Goal: Task Accomplishment & Management: Manage account settings

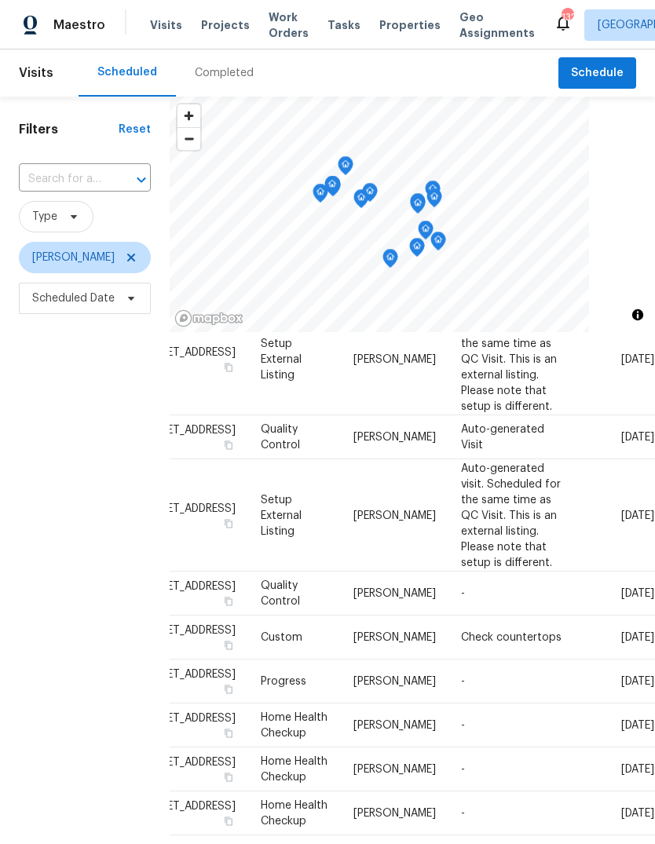
scroll to position [131, 135]
click at [0, 0] on icon at bounding box center [0, 0] width 0 height 0
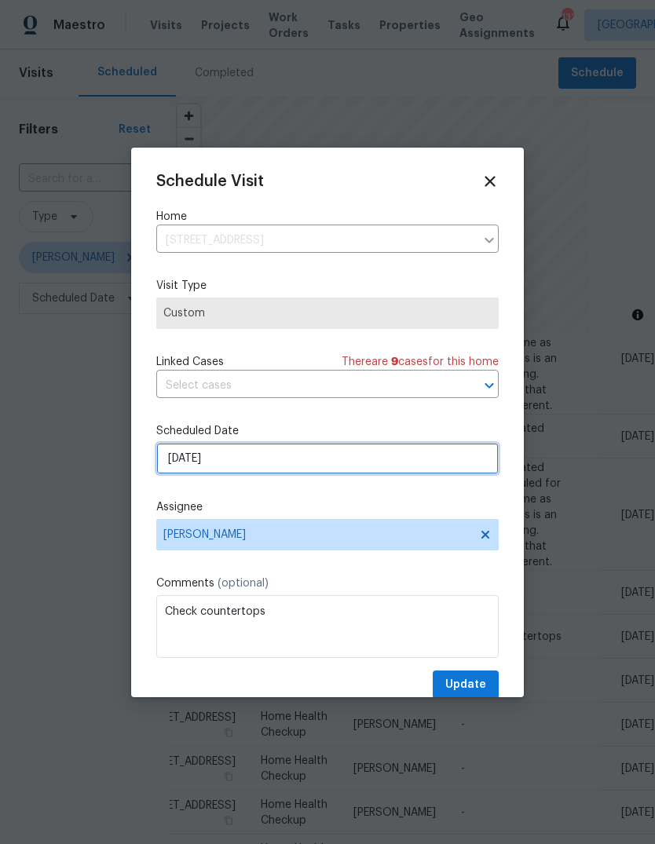
click at [440, 466] on input "[DATE]" at bounding box center [327, 458] width 342 height 31
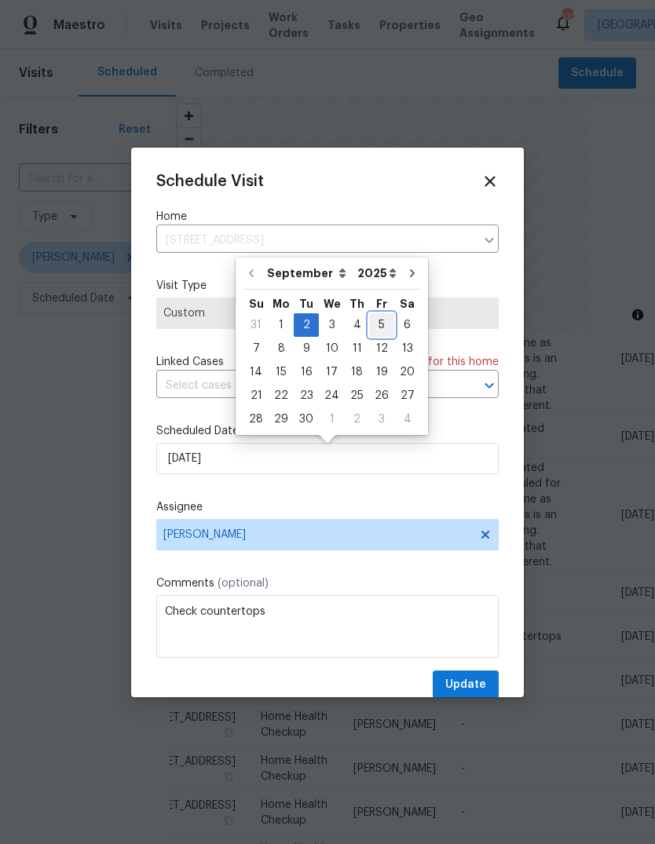
click at [377, 323] on div "5" at bounding box center [381, 325] width 25 height 22
type input "[DATE]"
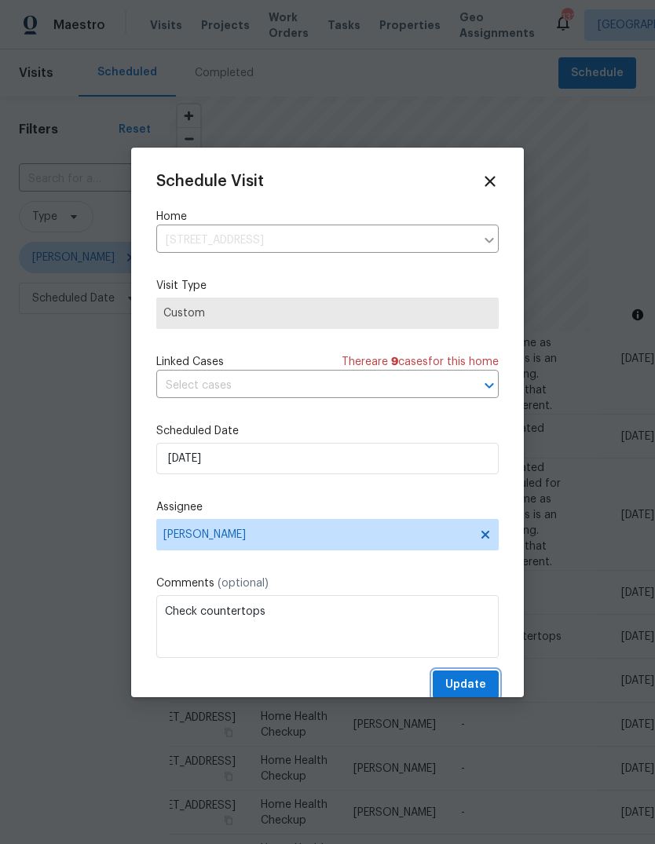
click at [489, 674] on button "Update" at bounding box center [466, 685] width 66 height 29
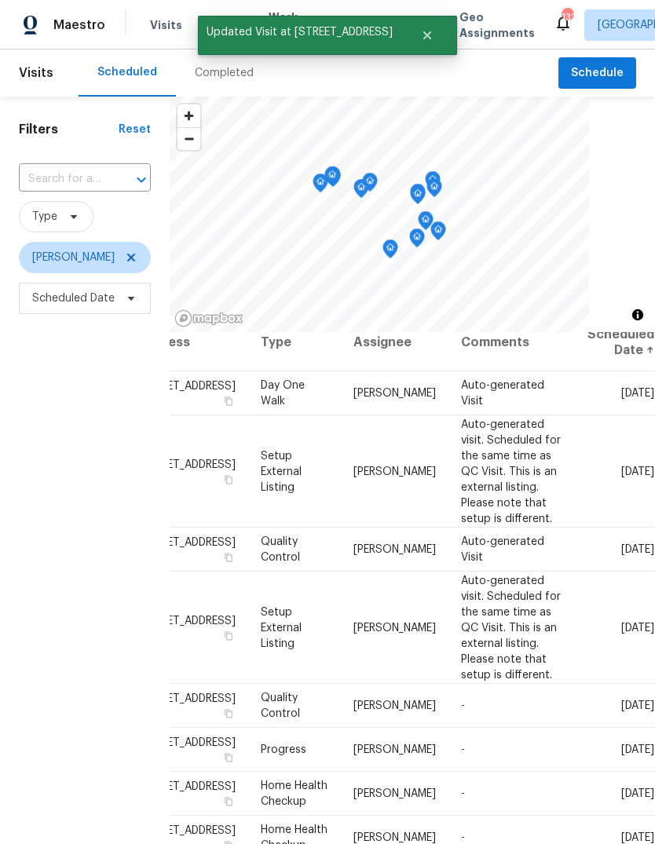
scroll to position [18, 123]
click at [0, 0] on icon at bounding box center [0, 0] width 0 height 0
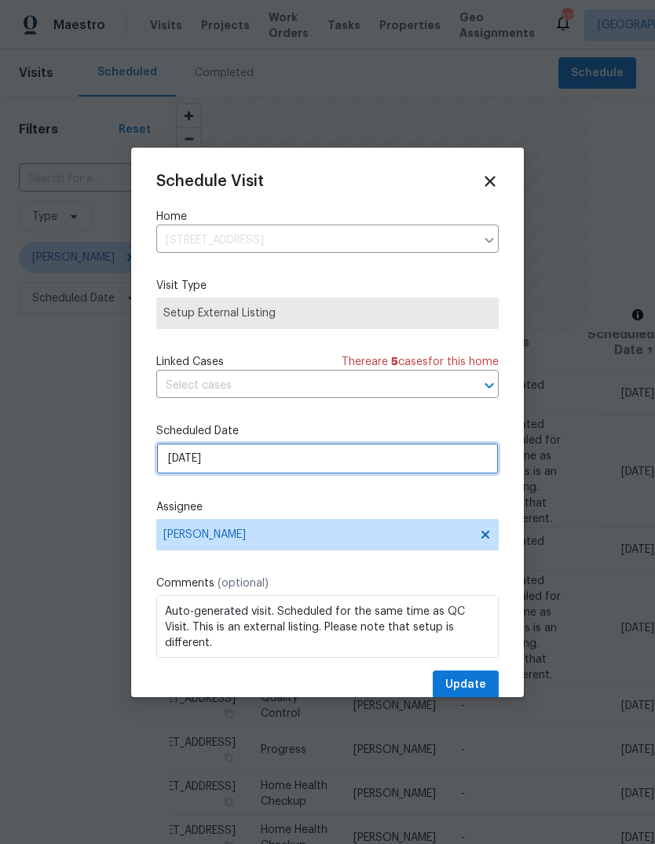
click at [451, 468] on input "[DATE]" at bounding box center [327, 458] width 342 height 31
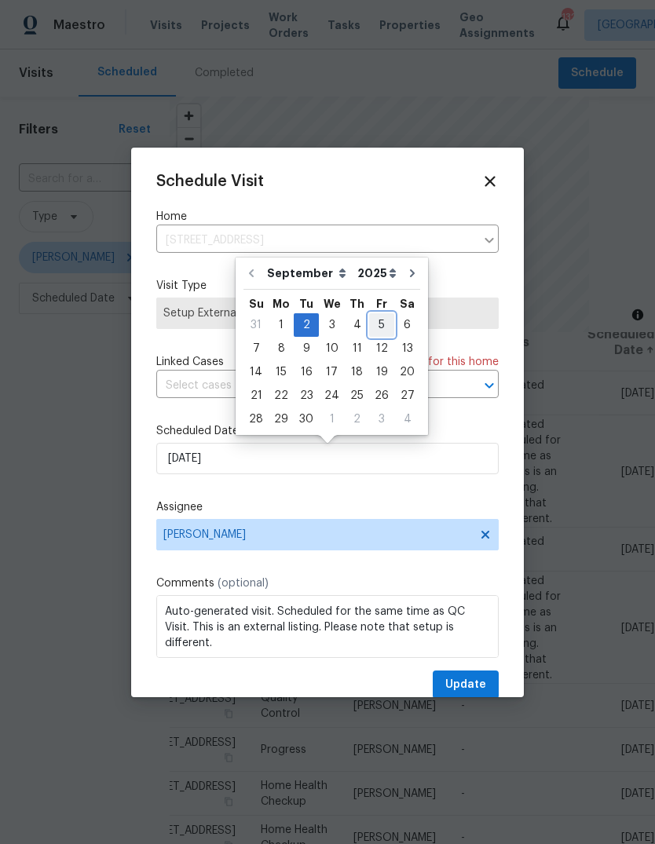
click at [380, 320] on div "5" at bounding box center [381, 325] width 25 height 22
type input "[DATE]"
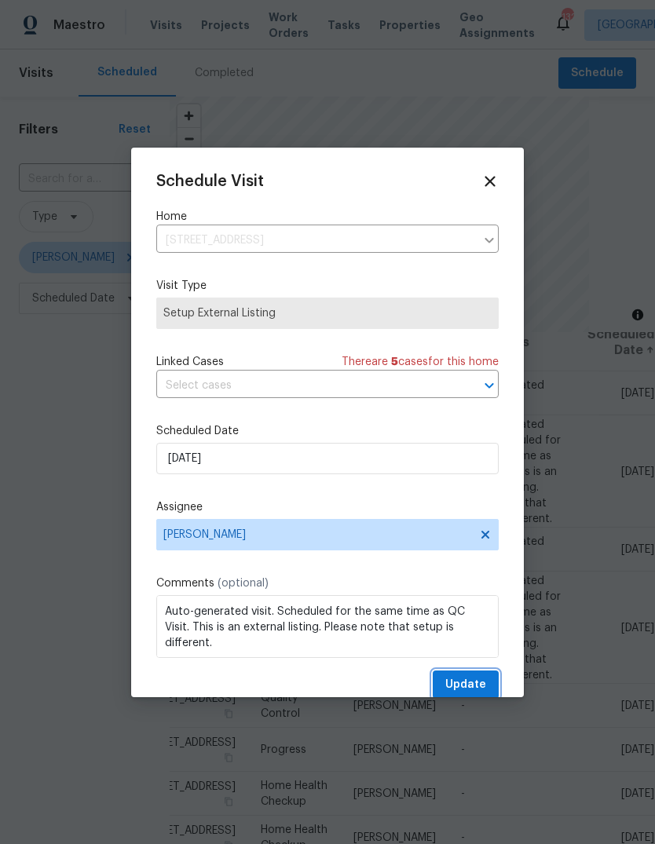
click at [483, 678] on span "Update" at bounding box center [465, 685] width 41 height 20
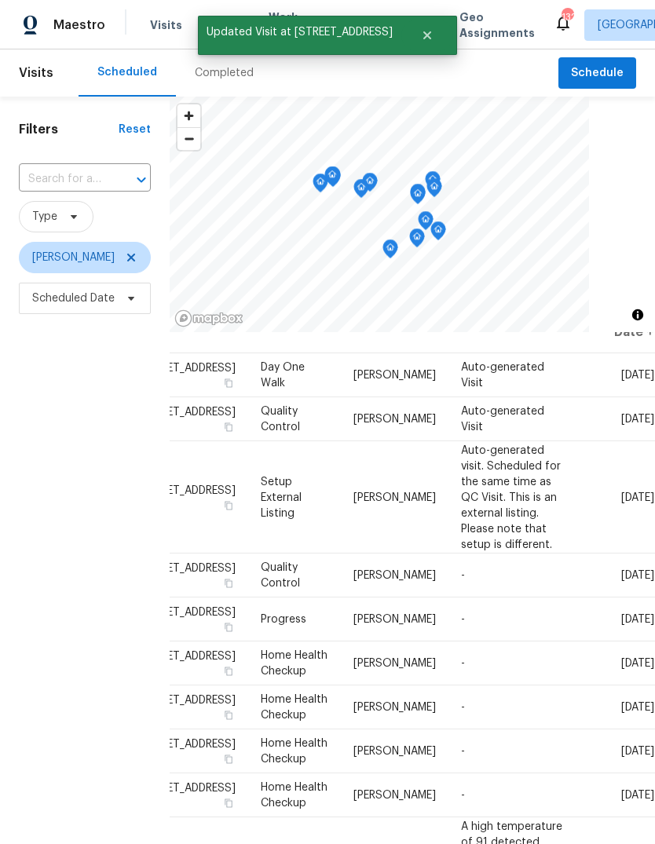
scroll to position [37, 123]
click at [0, 0] on icon at bounding box center [0, 0] width 0 height 0
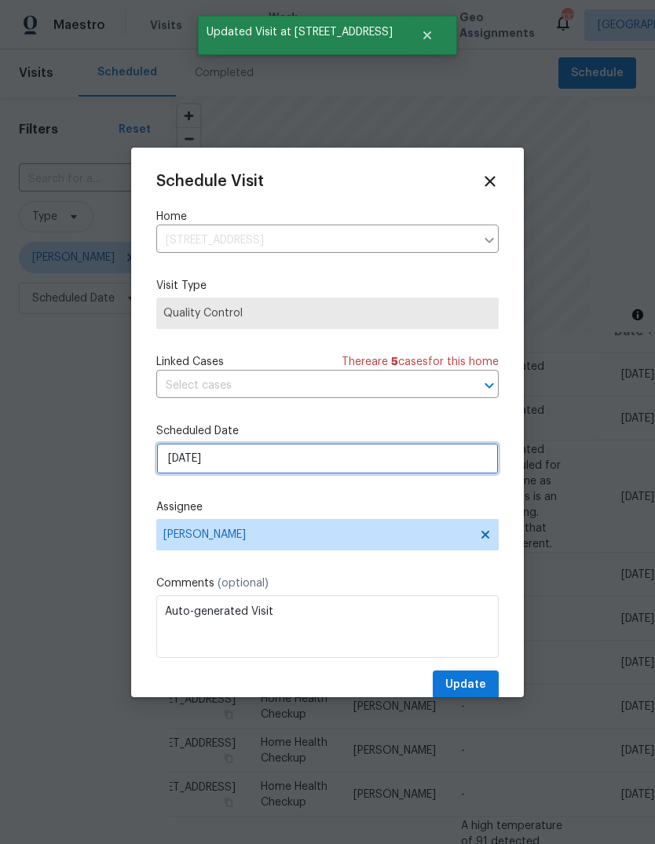
click at [455, 468] on input "[DATE]" at bounding box center [327, 458] width 342 height 31
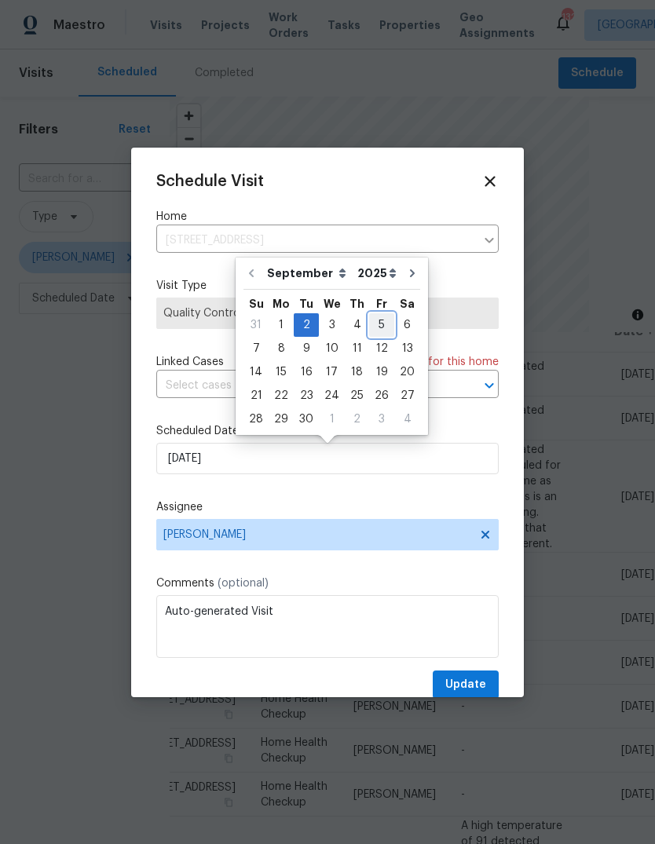
click at [380, 326] on div "5" at bounding box center [381, 325] width 25 height 22
type input "[DATE]"
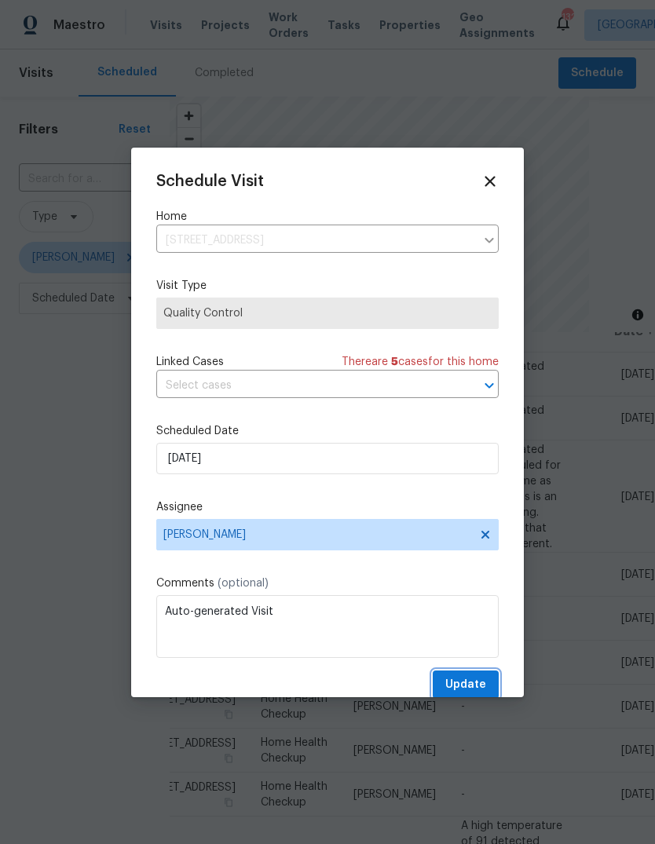
click at [485, 691] on span "Update" at bounding box center [465, 685] width 41 height 20
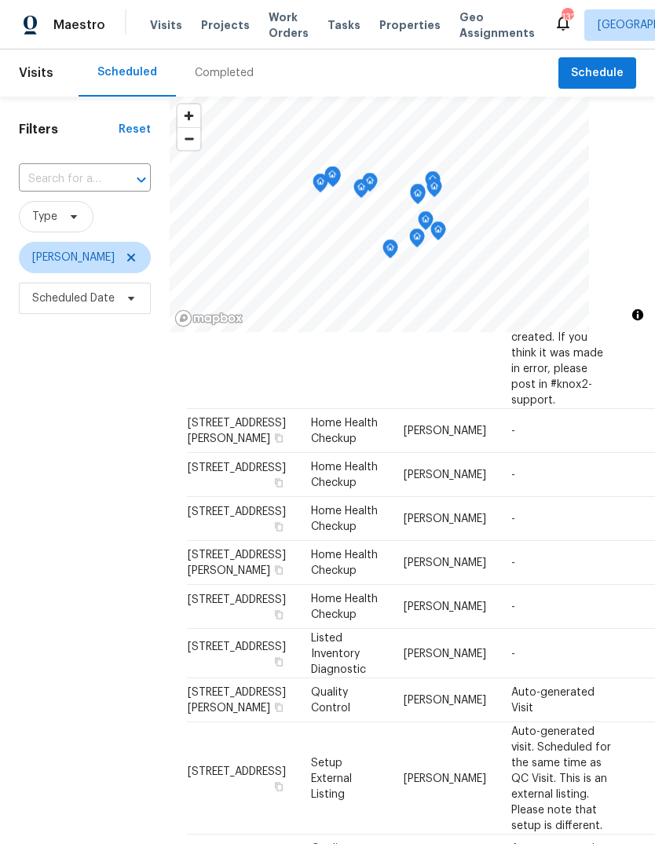
scroll to position [1117, 2]
